Goal: Information Seeking & Learning: Learn about a topic

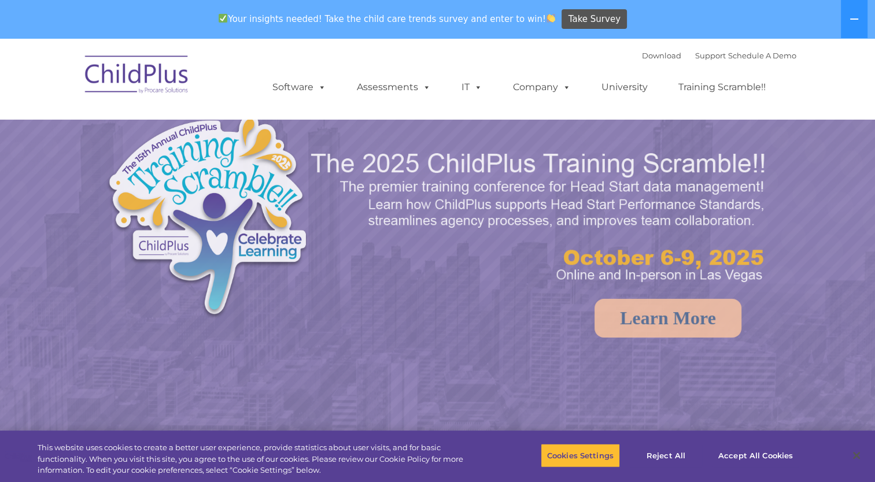
select select "MEDIUM"
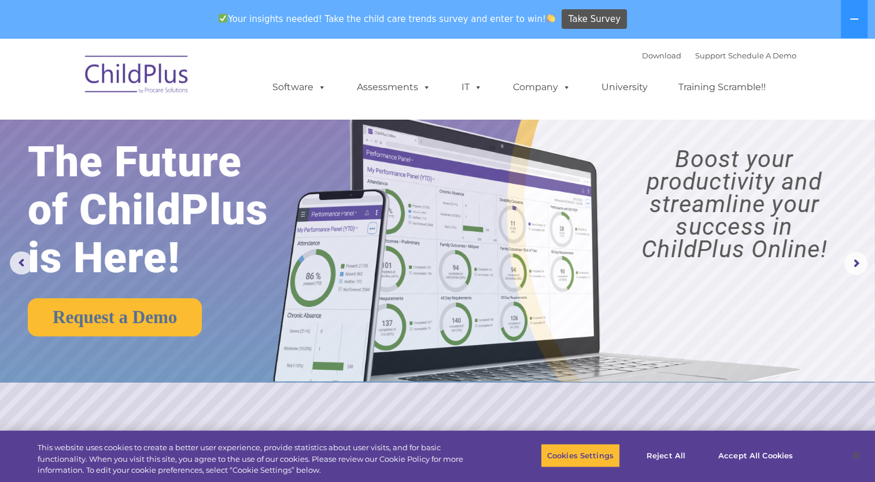
click at [695, 61] on div "Download Support | Schedule A Demo " at bounding box center [719, 55] width 154 height 17
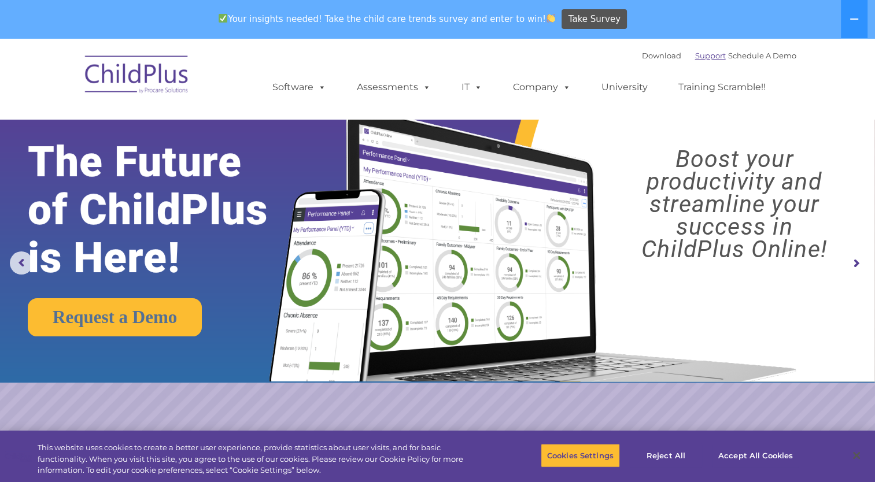
click at [695, 55] on link "Support" at bounding box center [710, 55] width 31 height 9
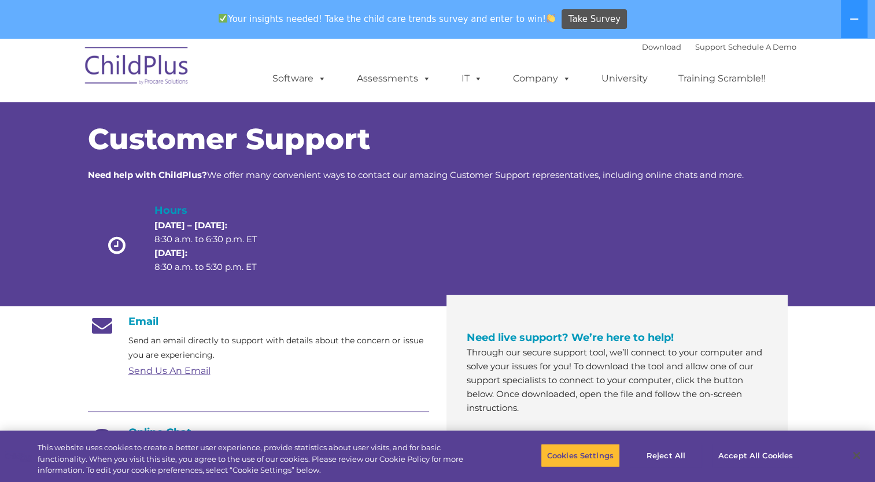
click at [135, 64] on img at bounding box center [137, 68] width 116 height 58
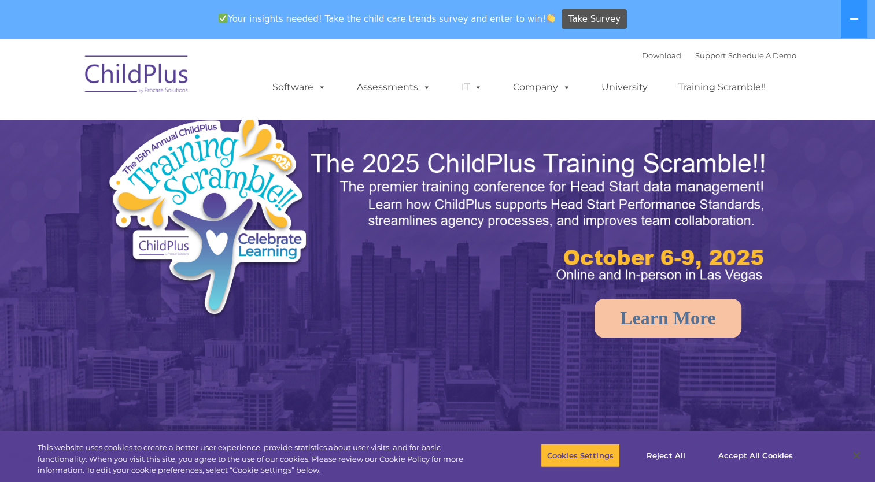
select select "MEDIUM"
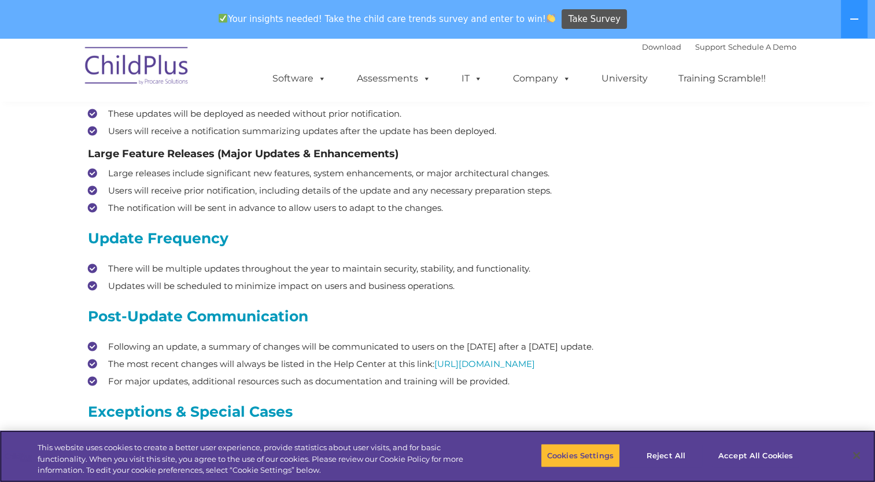
scroll to position [408, 0]
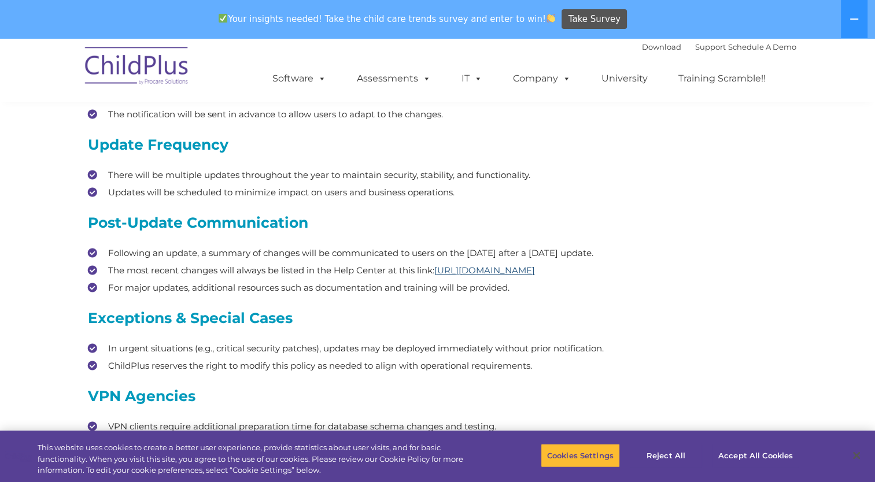
click at [535, 265] on span "https://www.app.childplus.com/help/100" at bounding box center [484, 270] width 101 height 11
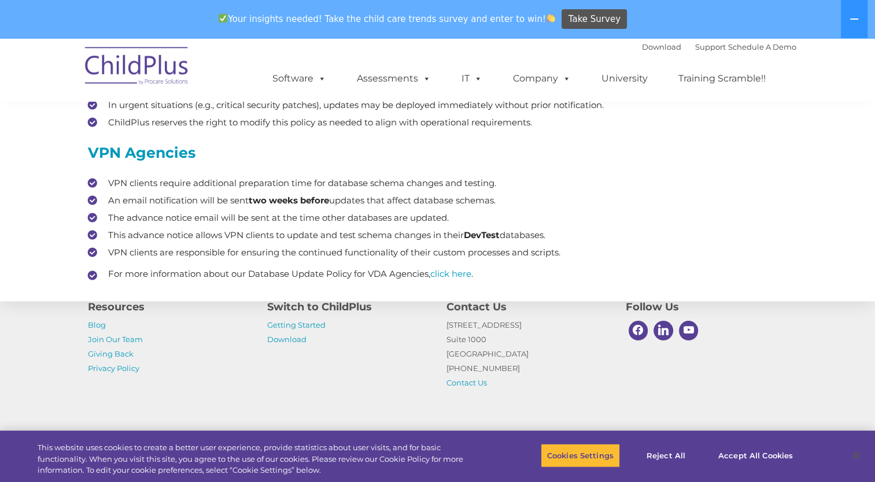
scroll to position [664, 0]
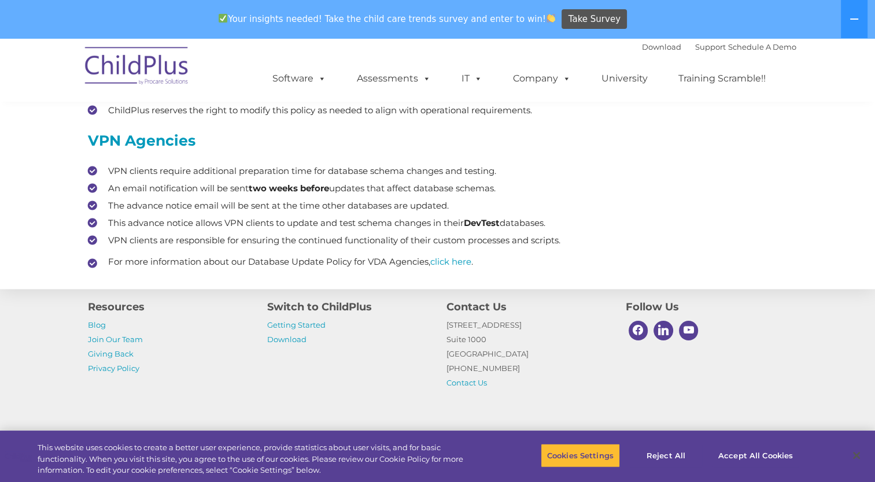
click at [92, 331] on p "Blog Join Our Team Giving Back Privacy Policy" at bounding box center [169, 347] width 162 height 58
click at [94, 321] on link "Blog" at bounding box center [97, 324] width 18 height 9
